Goal: Task Accomplishment & Management: Use online tool/utility

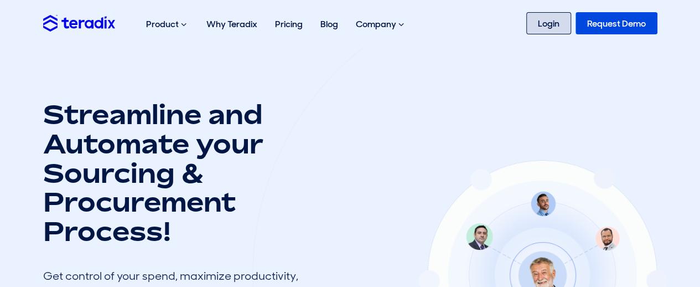
click at [545, 19] on link "Login" at bounding box center [549, 23] width 45 height 22
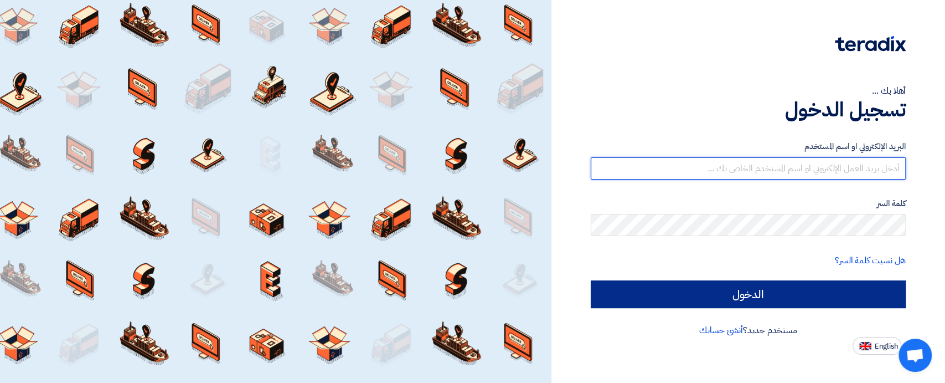
type input "[EMAIL_ADDRESS][DOMAIN_NAME]"
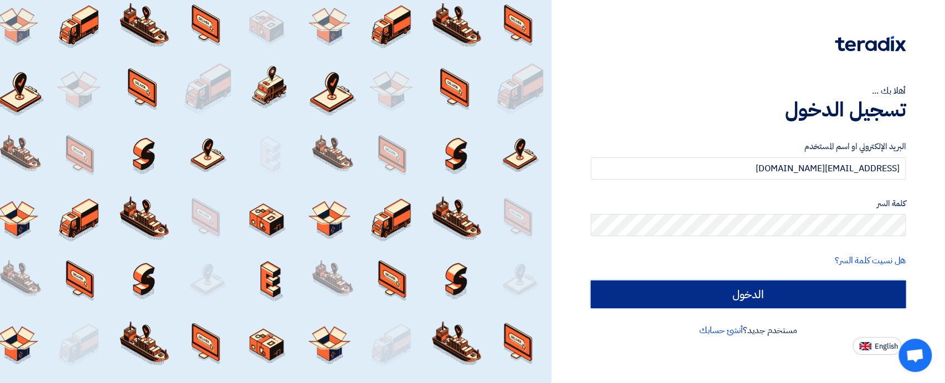
click at [720, 300] on input "الدخول" at bounding box center [748, 294] width 315 height 28
type input "Sign in"
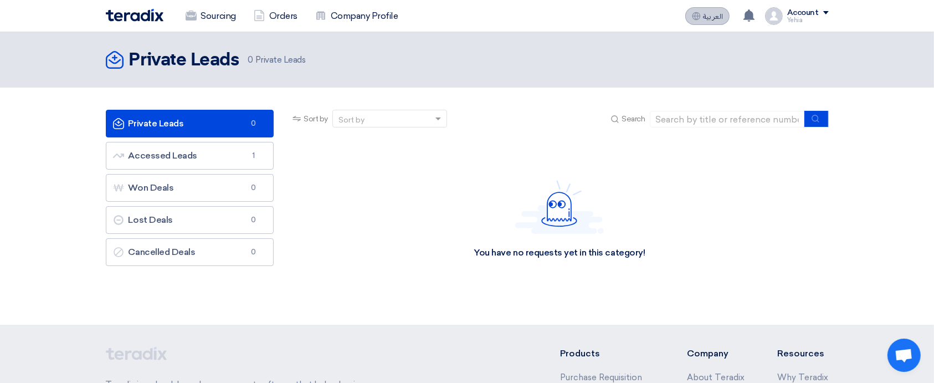
click at [712, 7] on button "العربية ع" at bounding box center [707, 16] width 44 height 18
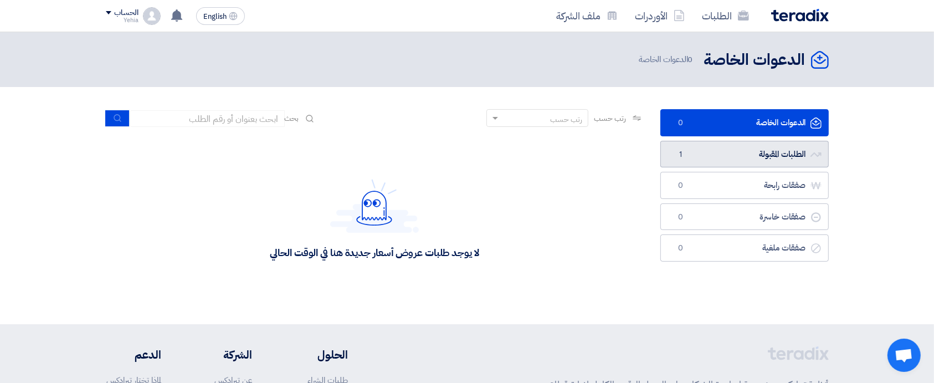
click at [736, 150] on link "الطلبات المقبولة الطلبات المقبولة 1" at bounding box center [744, 154] width 168 height 27
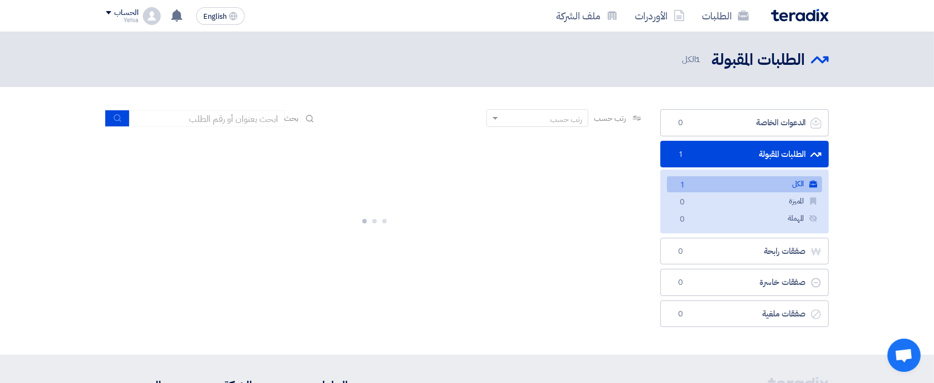
click at [752, 183] on link "الكل الكل 1" at bounding box center [744, 184] width 155 height 16
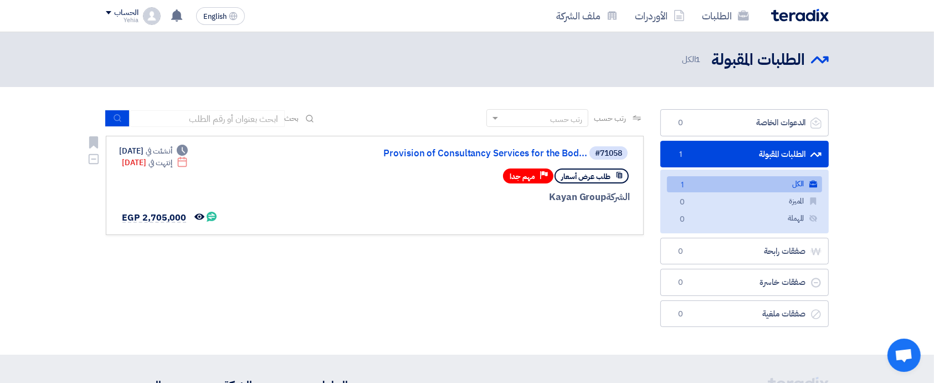
click at [494, 152] on link "Provision of Consultancy Services for the Bod..." at bounding box center [475, 153] width 221 height 10
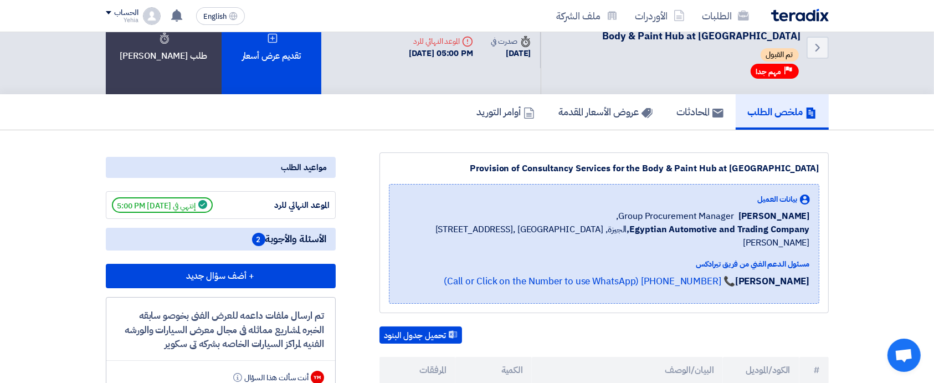
scroll to position [28, 0]
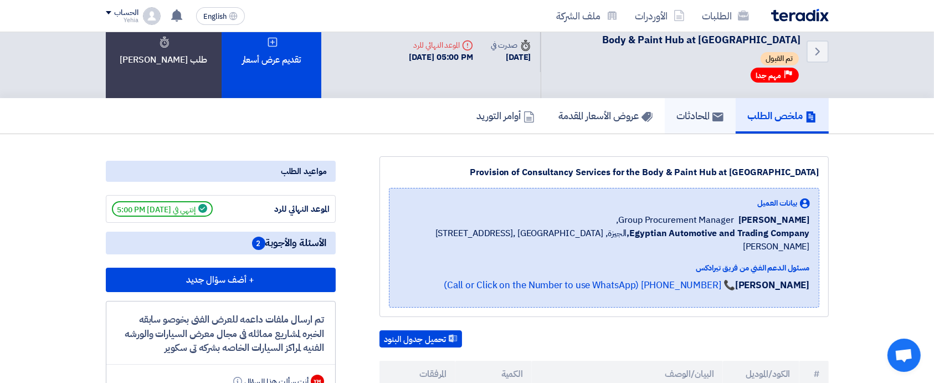
click at [687, 121] on h5 "المحادثات" at bounding box center [700, 115] width 47 height 13
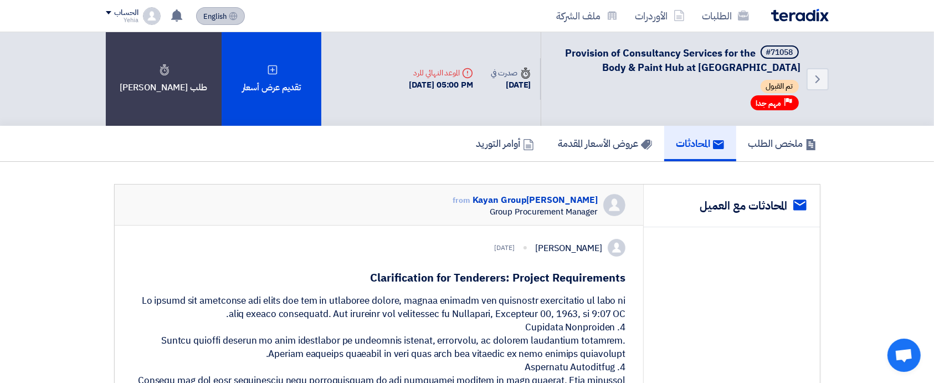
click at [213, 14] on span "English" at bounding box center [214, 17] width 23 height 8
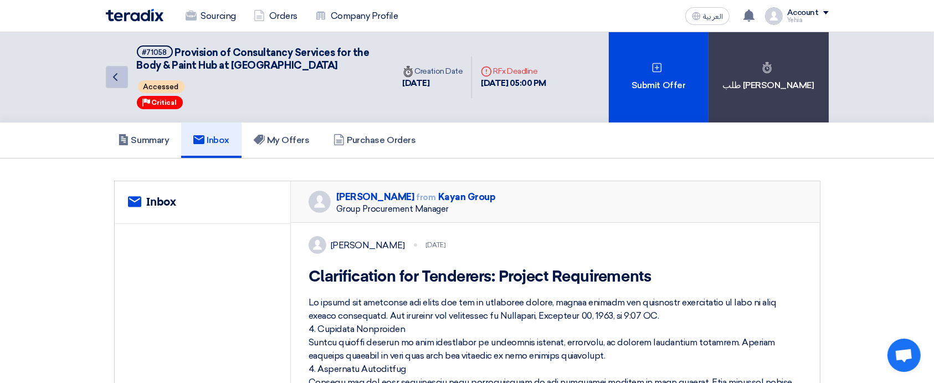
click at [121, 75] on icon "Back" at bounding box center [115, 76] width 13 height 13
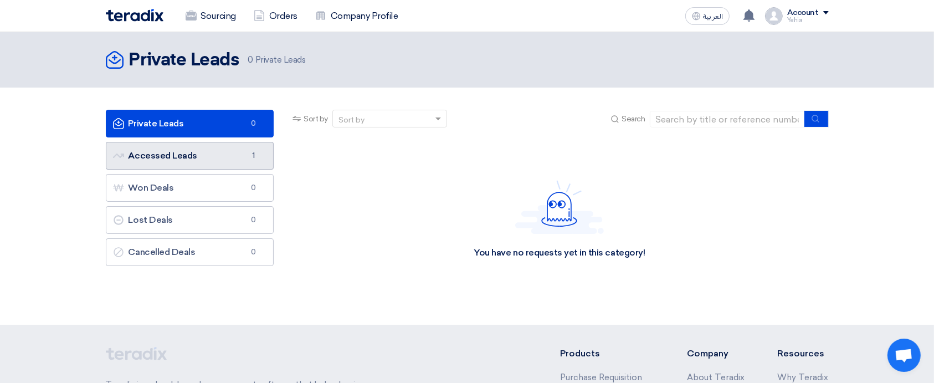
click at [177, 160] on link "Accessed Leads Accessed Leads 1" at bounding box center [190, 156] width 168 height 28
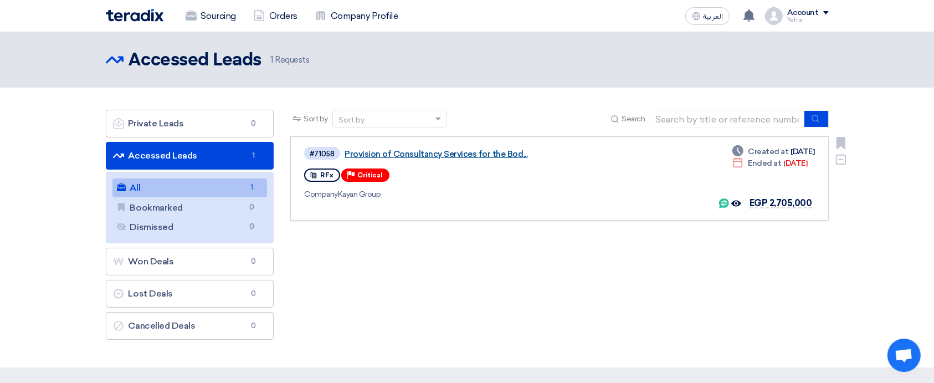
click at [463, 153] on link "Provision of Consultancy Services for the Bod..." at bounding box center [482, 154] width 277 height 10
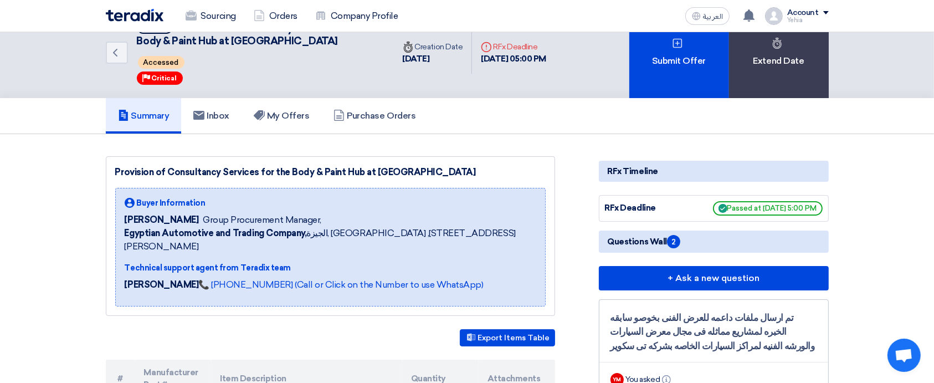
scroll to position [25, 0]
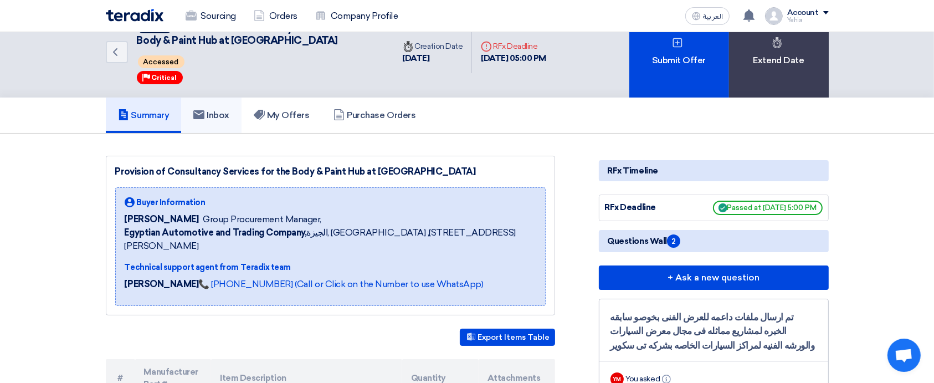
click at [224, 111] on h5 "Inbox" at bounding box center [211, 115] width 36 height 11
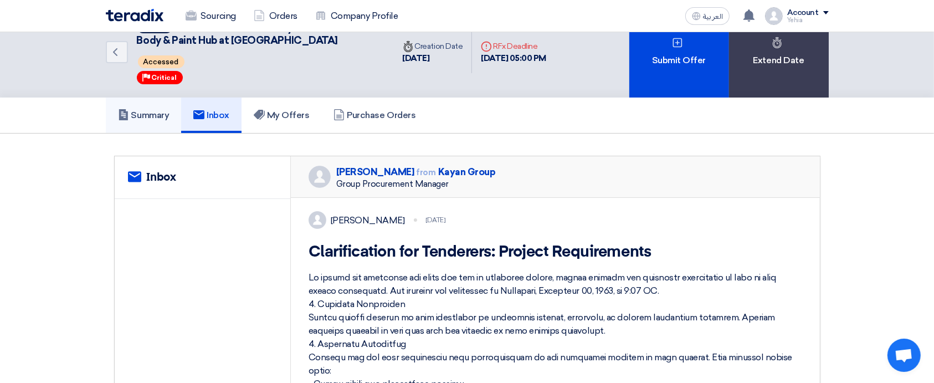
click at [162, 114] on h5 "Summary" at bounding box center [143, 115] width 51 height 11
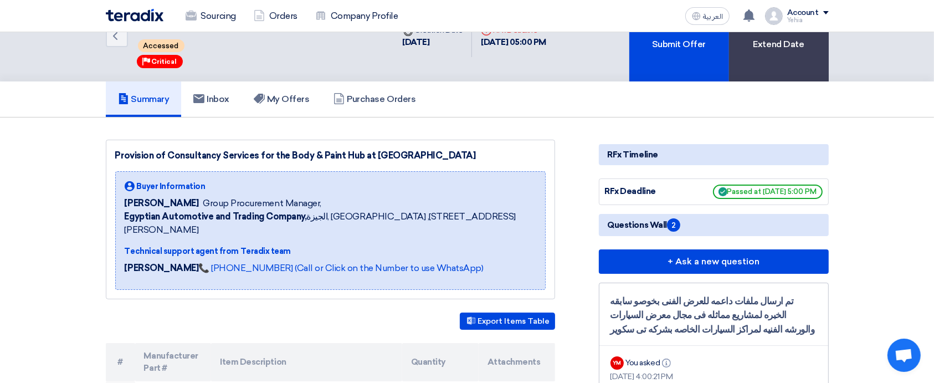
scroll to position [28, 0]
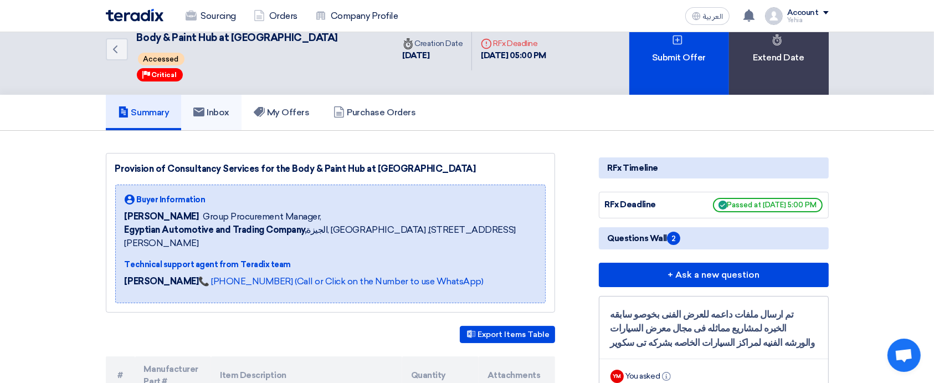
click at [227, 109] on h5 "Inbox" at bounding box center [211, 112] width 36 height 11
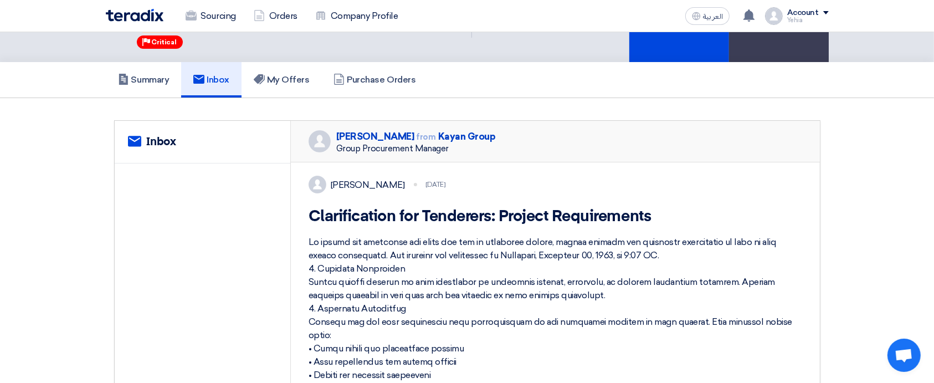
scroll to position [58, 0]
